Goal: Task Accomplishment & Management: Manage account settings

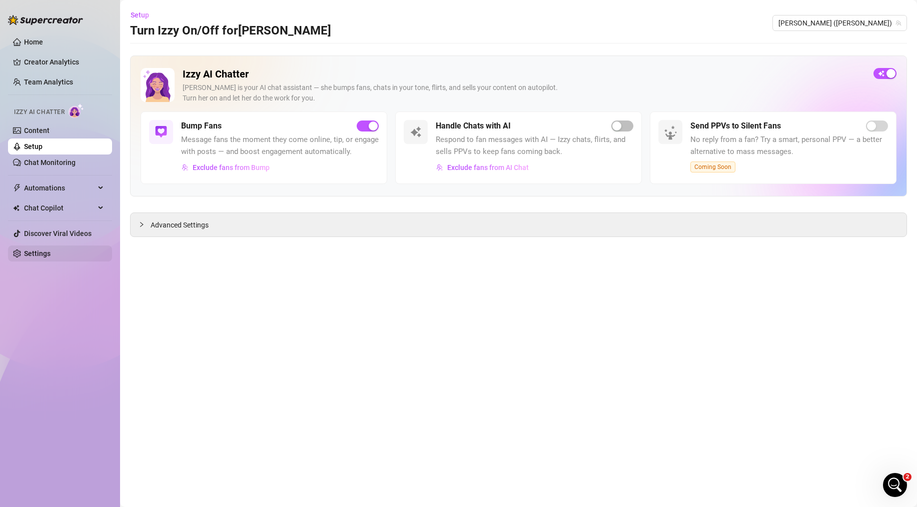
click at [41, 254] on link "Settings" at bounding box center [37, 254] width 27 height 8
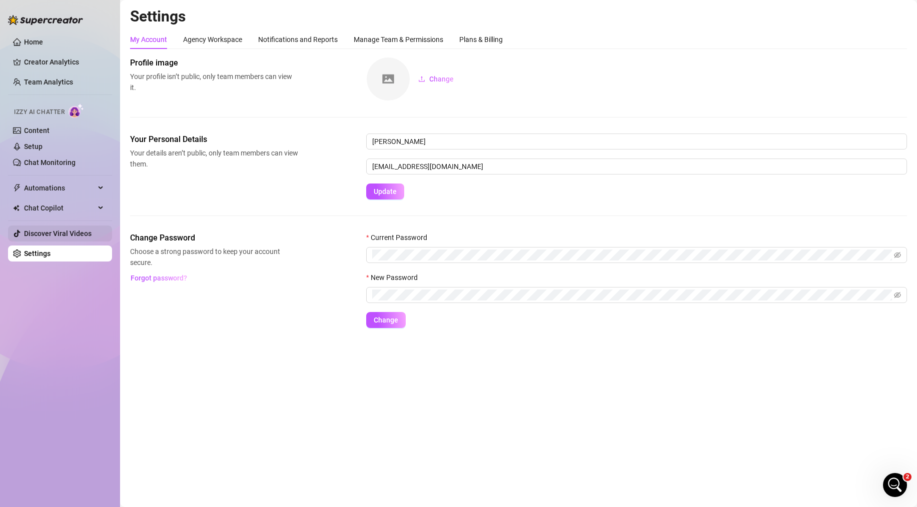
click at [57, 232] on link "Discover Viral Videos" at bounding box center [58, 234] width 68 height 8
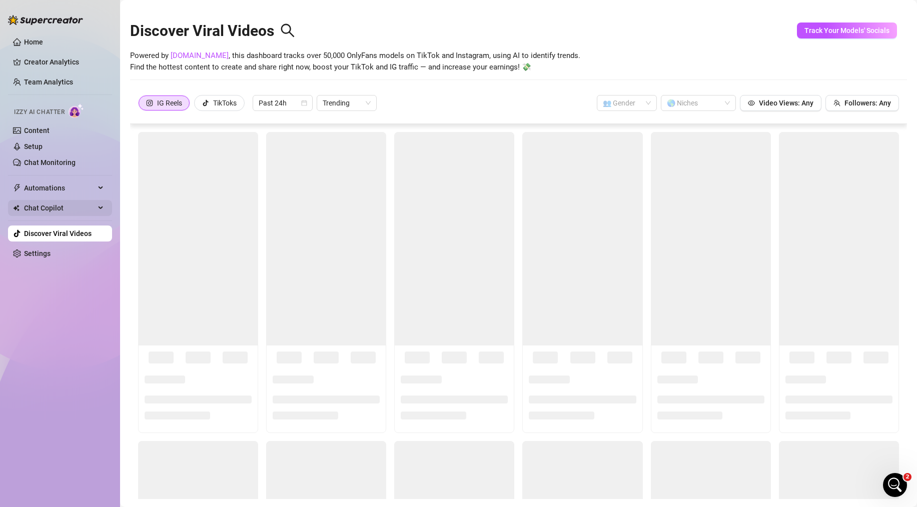
click at [49, 210] on span "Chat Copilot" at bounding box center [59, 208] width 71 height 16
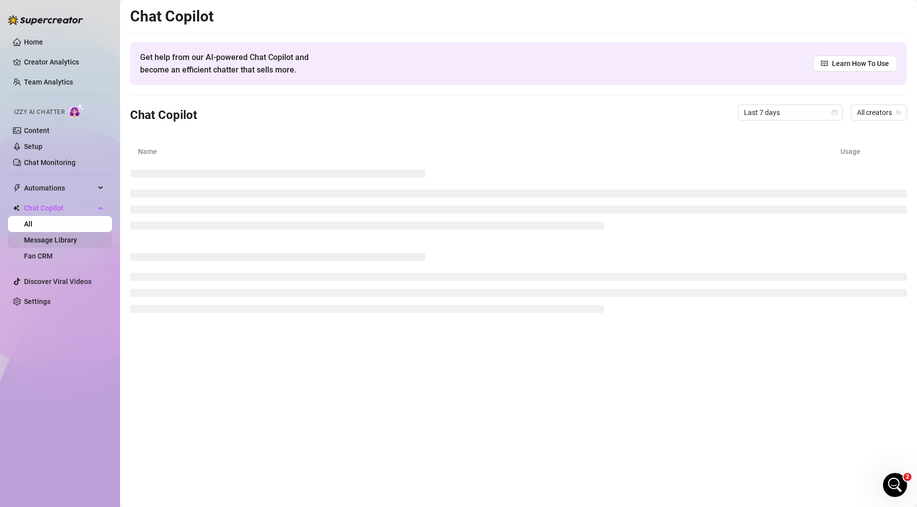
click at [52, 242] on link "Message Library" at bounding box center [50, 240] width 53 height 8
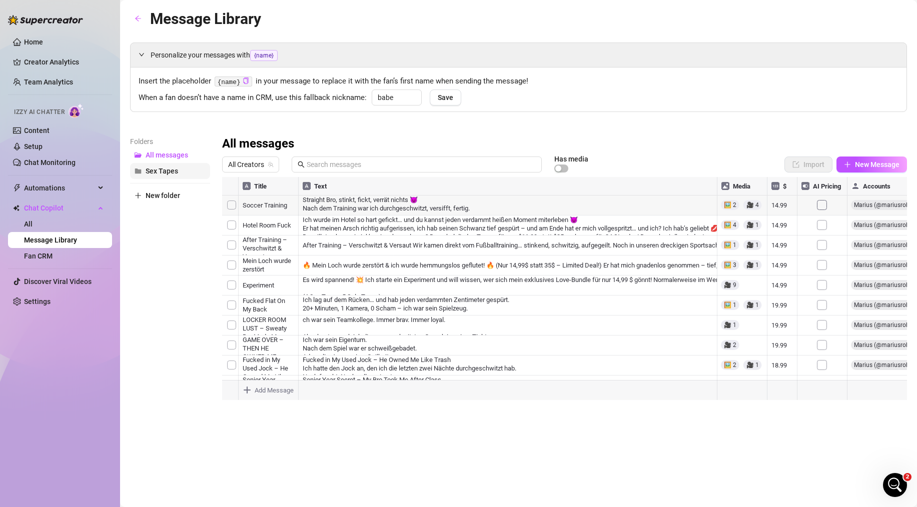
click at [169, 170] on span "Sex Tapes" at bounding box center [162, 171] width 33 height 8
click at [748, 210] on div at bounding box center [564, 288] width 685 height 223
click at [33, 221] on link "All" at bounding box center [28, 224] width 9 height 8
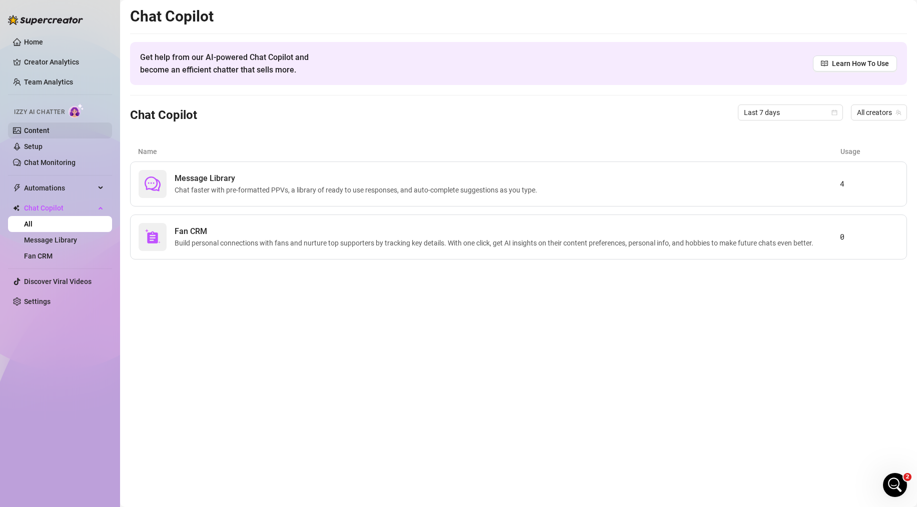
click at [45, 135] on link "Content" at bounding box center [37, 131] width 26 height 8
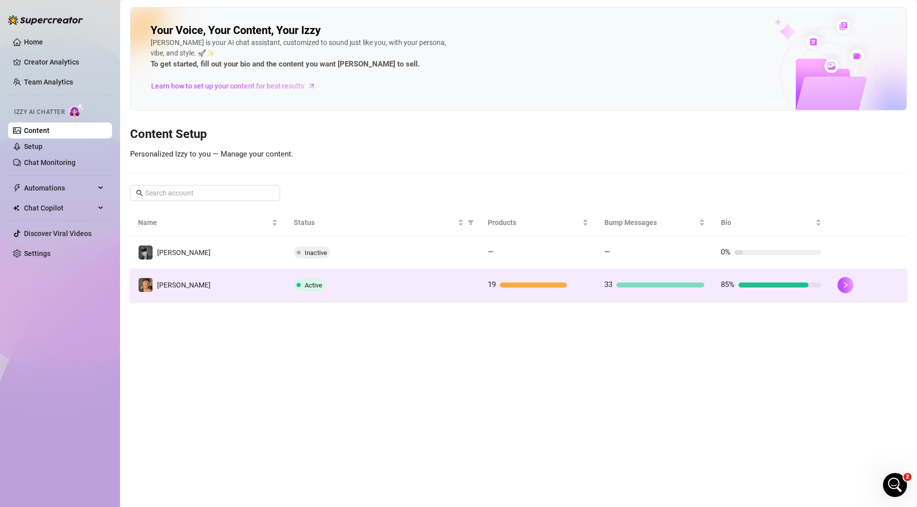
click at [686, 299] on td "33" at bounding box center [654, 285] width 117 height 33
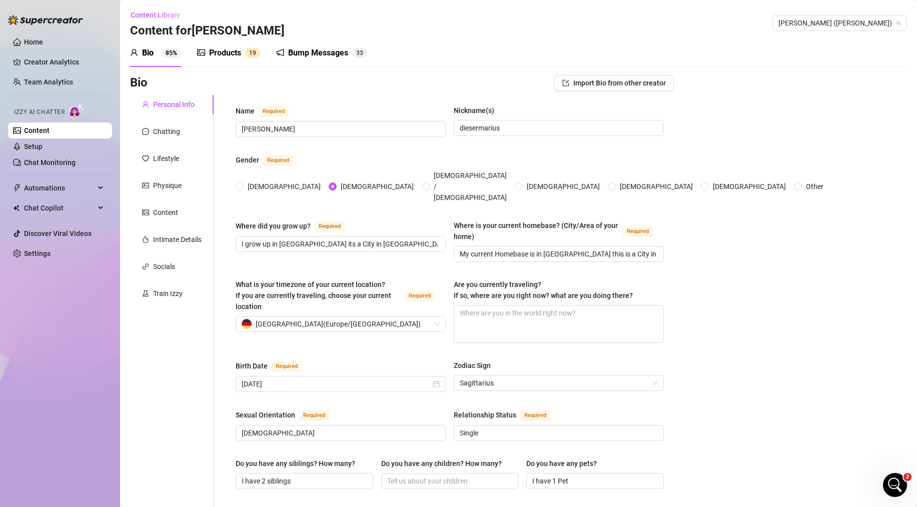
click at [240, 58] on div "Products" at bounding box center [225, 53] width 32 height 12
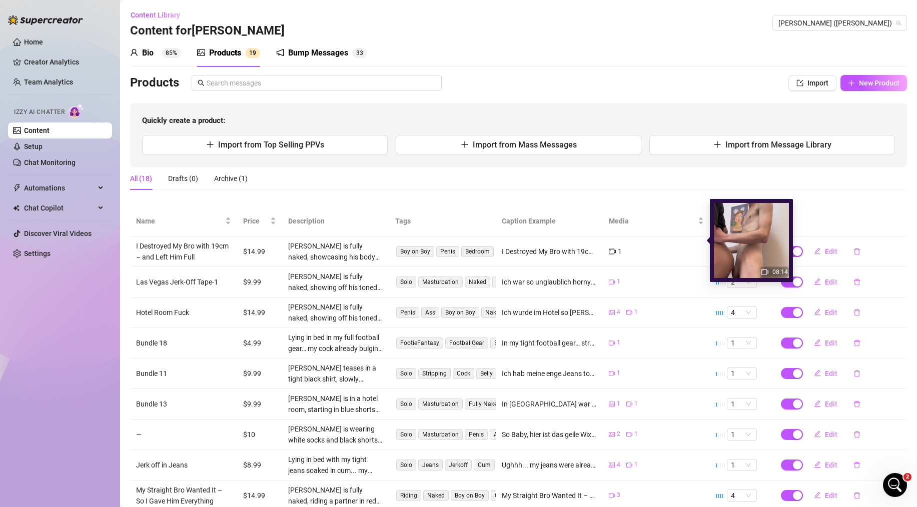
click at [618, 246] on span "1" at bounding box center [620, 251] width 4 height 11
click at [611, 248] on icon "video-camera" at bounding box center [612, 251] width 7 height 7
click at [630, 246] on div "1" at bounding box center [656, 251] width 95 height 11
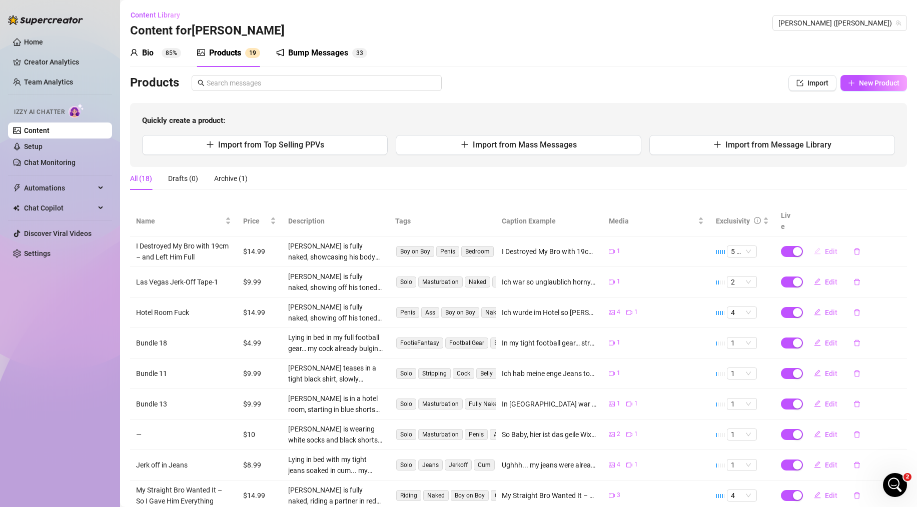
click at [837, 244] on button "Edit" at bounding box center [826, 252] width 40 height 16
type textarea "I Destroyed My Bro with 19cm – and Left Him Full Ich hab ihm gesagt, [PERSON_NA…"
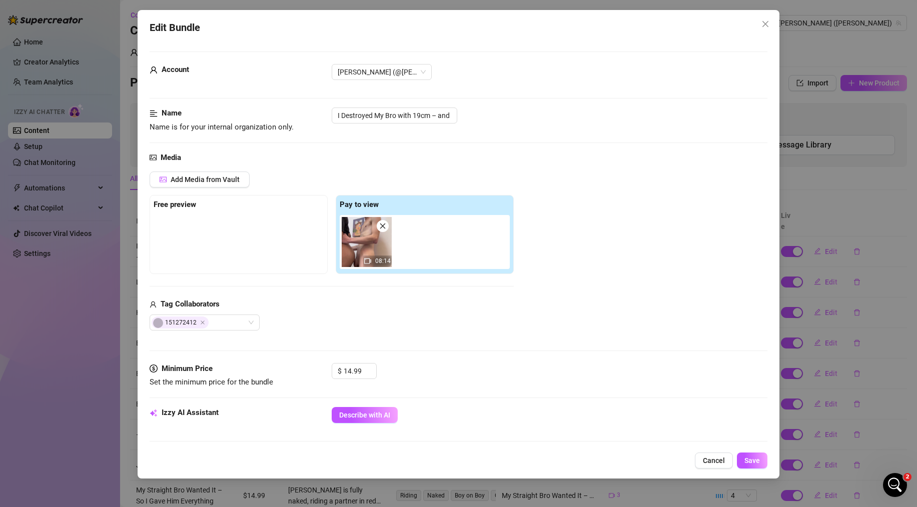
drag, startPoint x: 370, startPoint y: 243, endPoint x: 364, endPoint y: 243, distance: 6.5
click at [364, 243] on img at bounding box center [367, 242] width 50 height 50
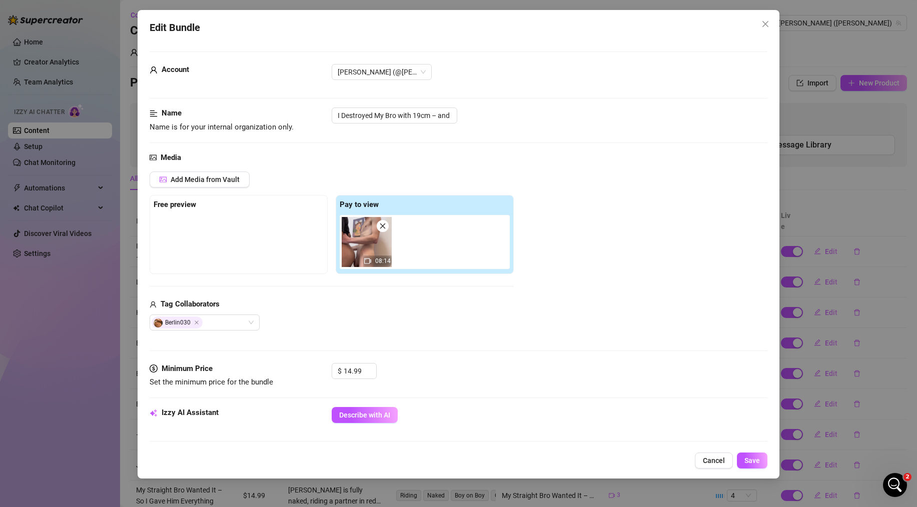
click at [369, 246] on img at bounding box center [367, 242] width 50 height 50
click at [717, 462] on span "Cancel" at bounding box center [714, 461] width 22 height 8
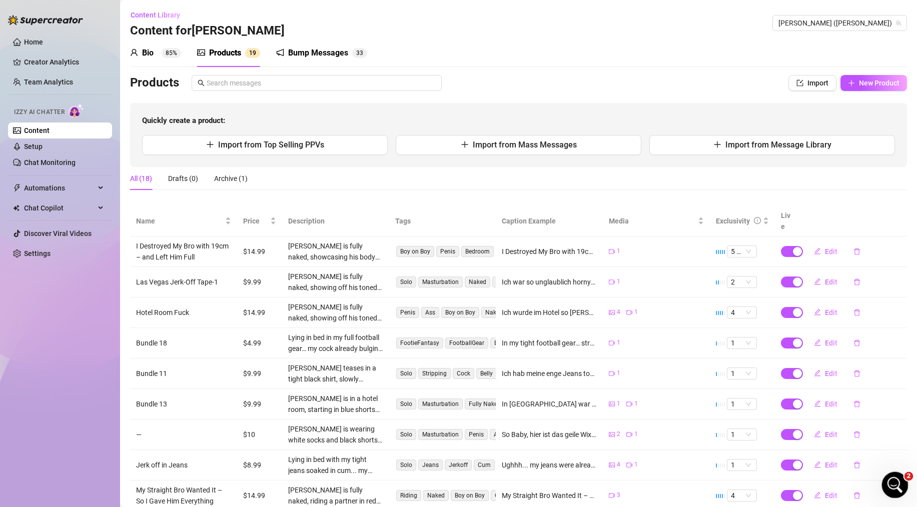
click at [899, 485] on icon "Open Intercom Messenger" at bounding box center [893, 484] width 17 height 17
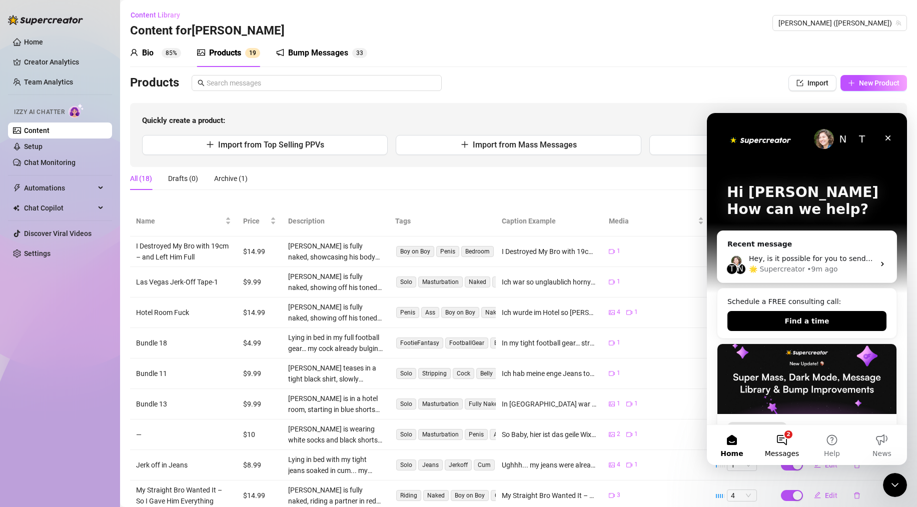
click at [790, 442] on button "2 Messages" at bounding box center [782, 445] width 50 height 40
